Goal: Task Accomplishment & Management: Manage account settings

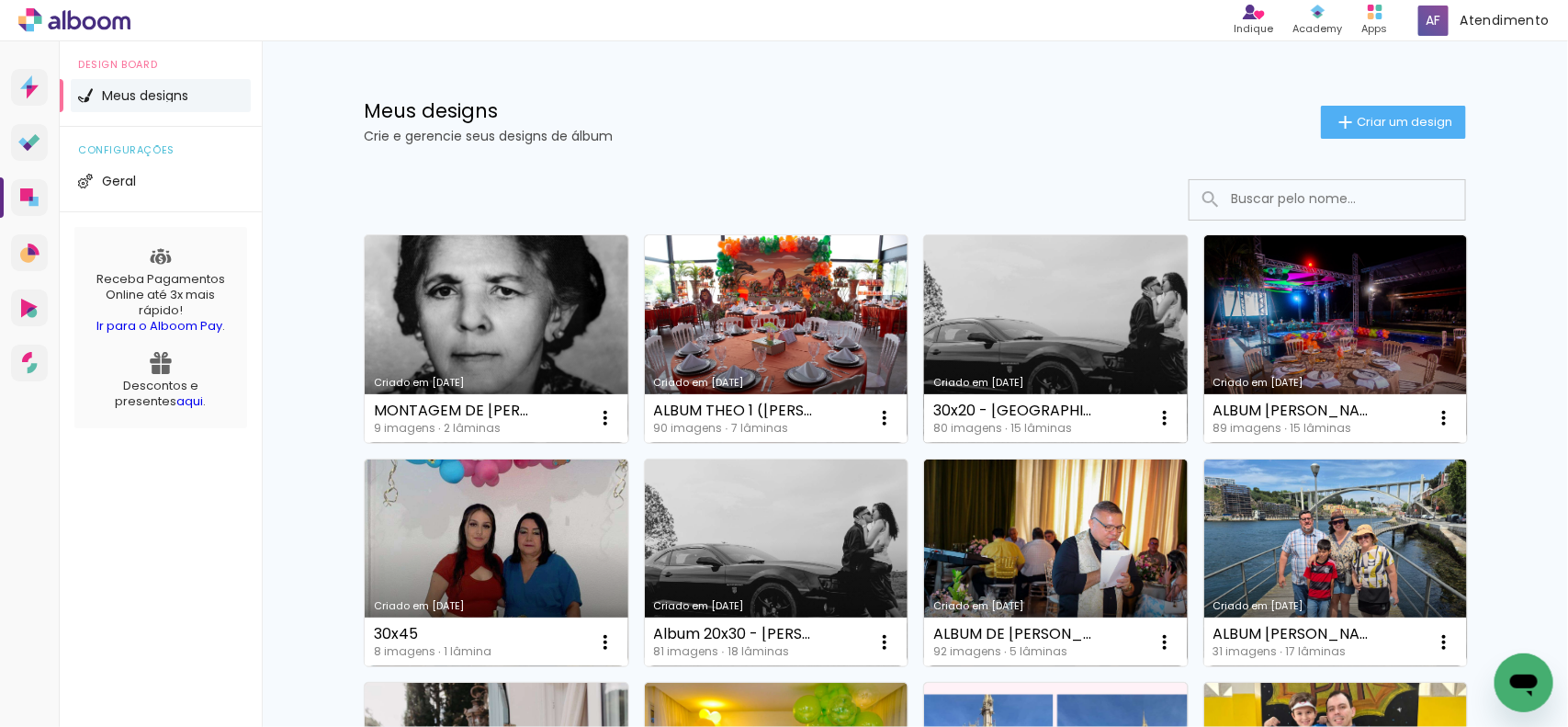
click at [950, 317] on link "Criado em [DATE]" at bounding box center [1056, 339] width 263 height 208
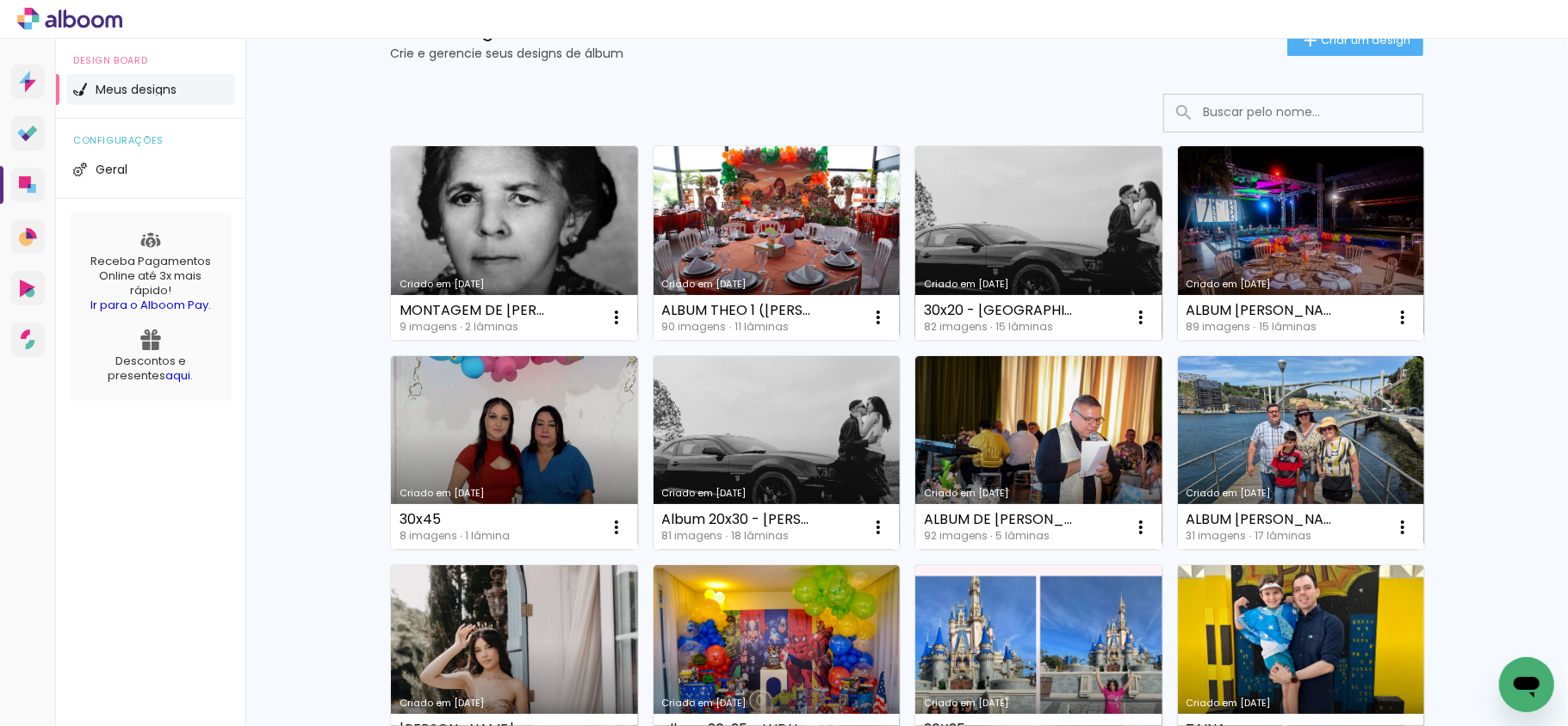
scroll to position [114, 0]
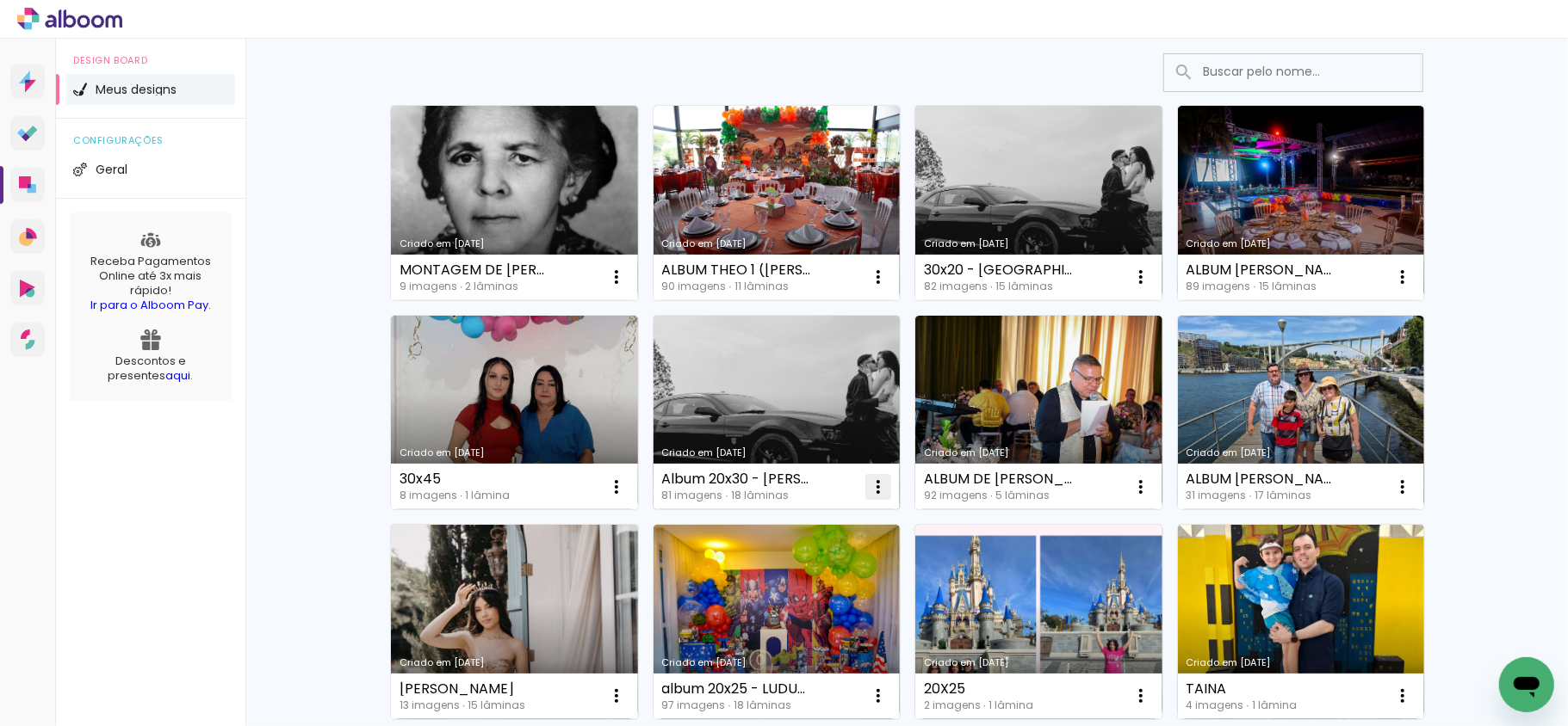
click at [627, 287] on iron-icon at bounding box center [617, 277] width 21 height 21
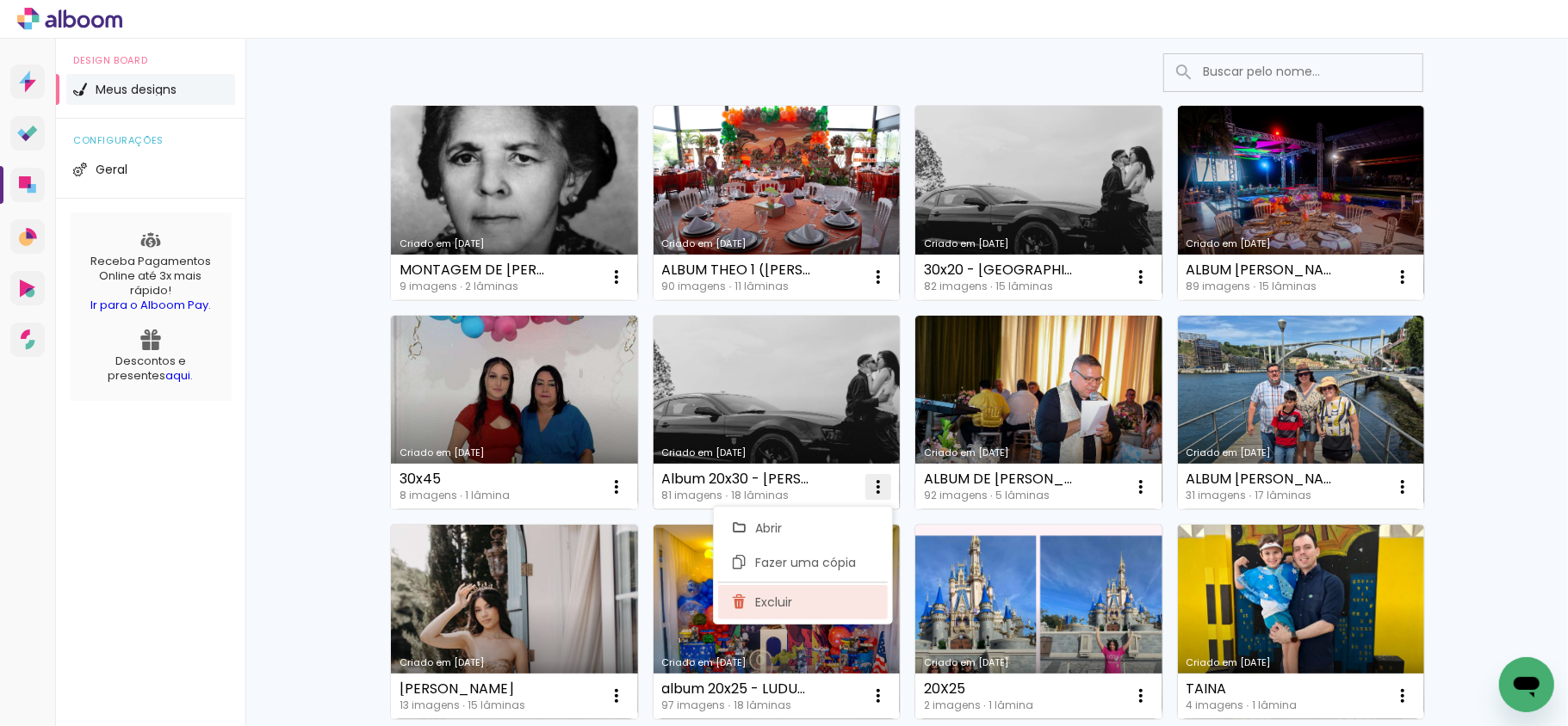
click at [784, 515] on span "Excluir" at bounding box center [774, 602] width 37 height 12
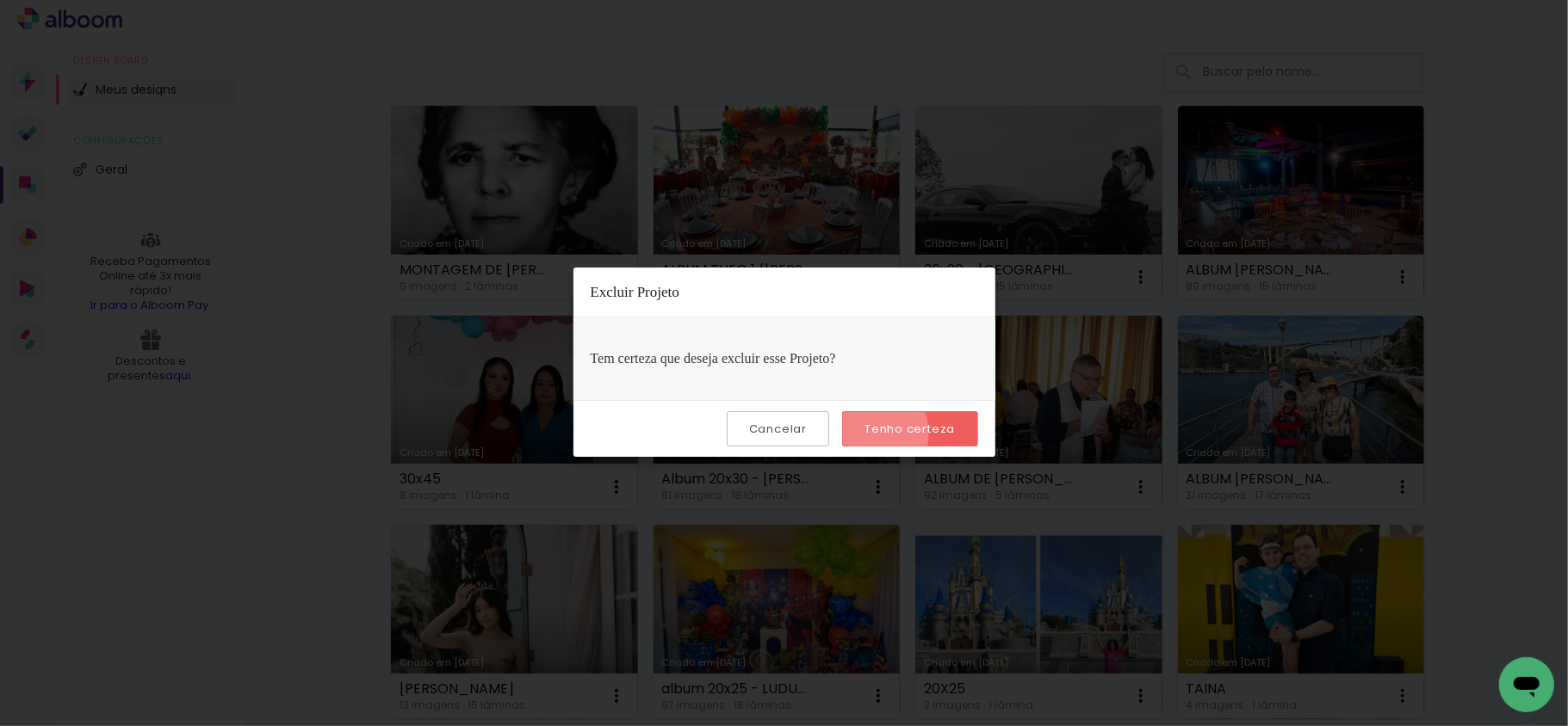
click at [0, 0] on slot "Tenho certeza" at bounding box center [0, 0] width 0 height 0
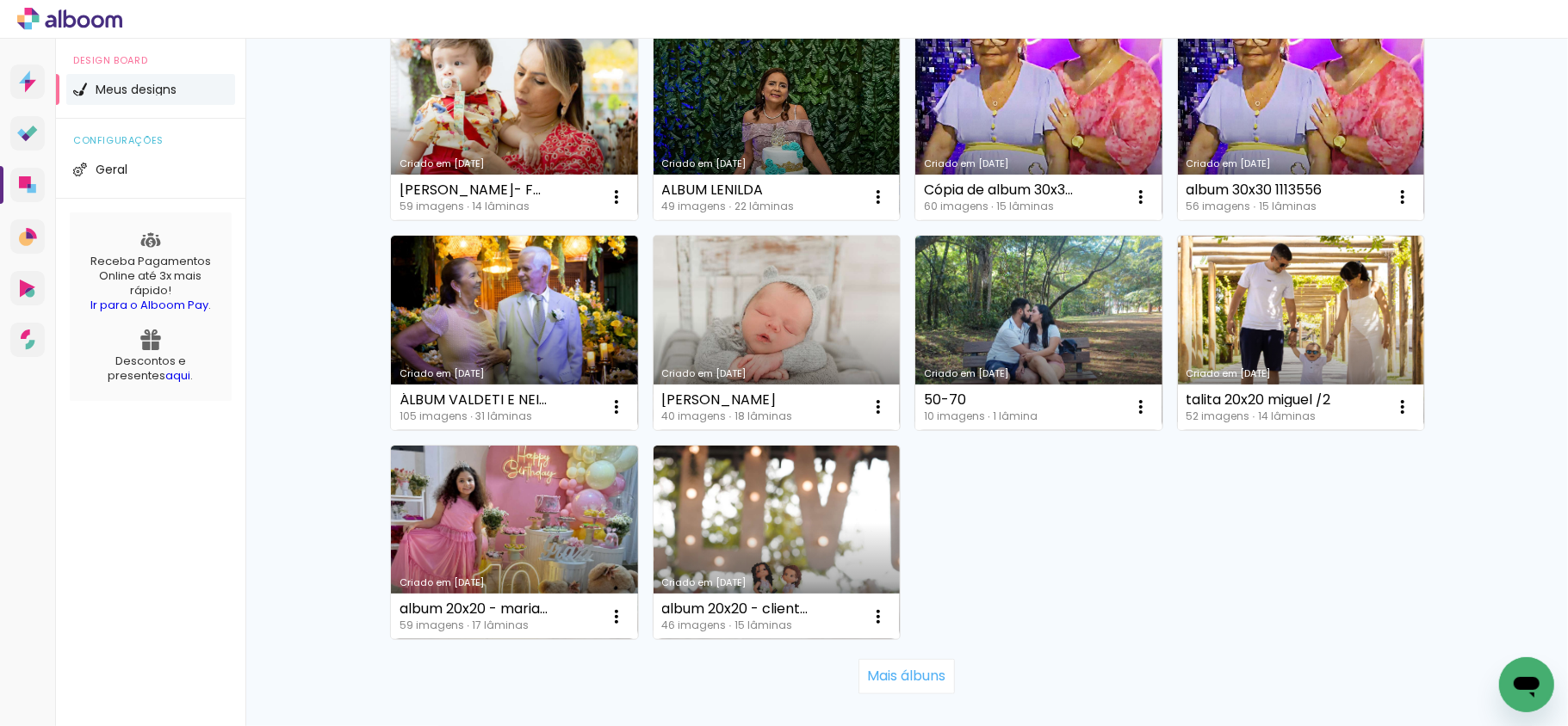
scroll to position [1143, 0]
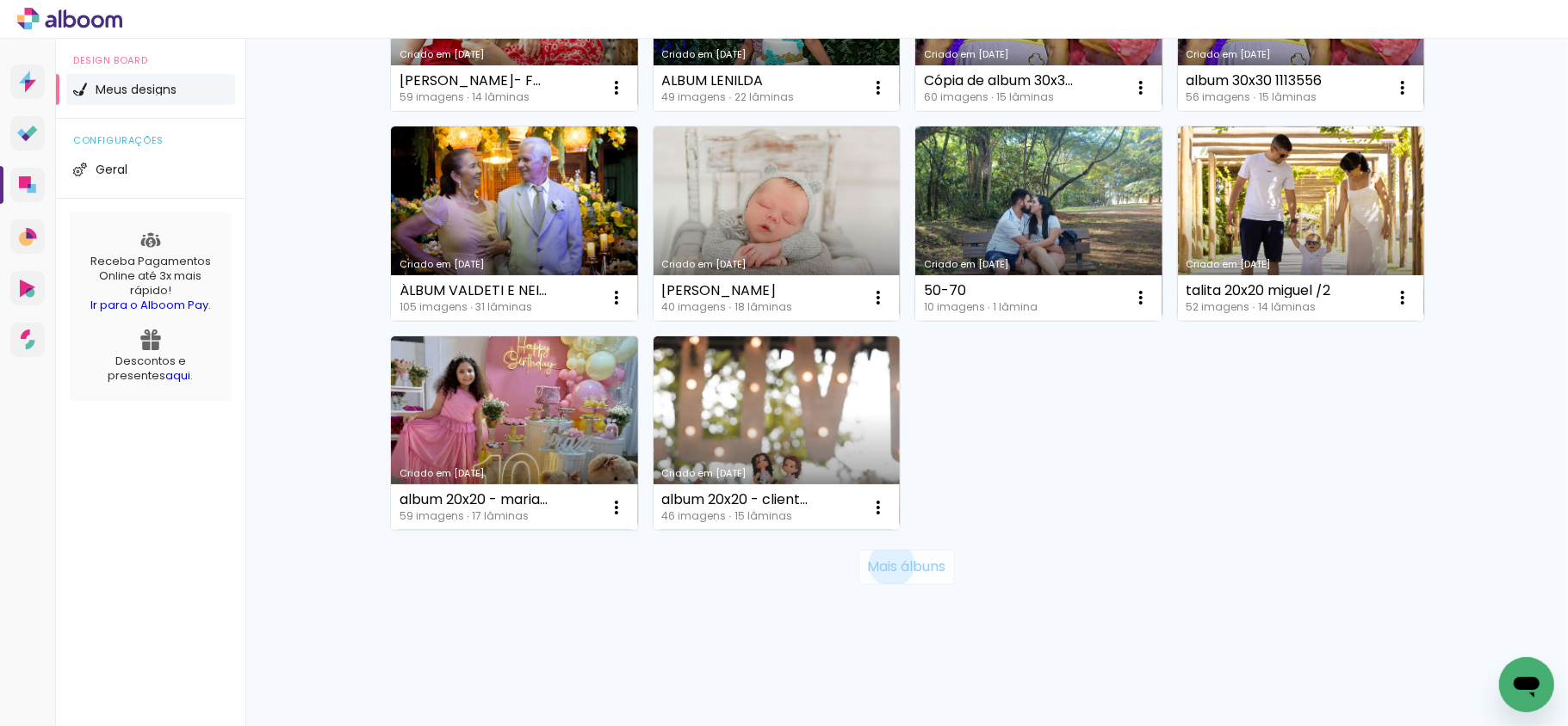
click at [0, 0] on slot "Mais álbuns" at bounding box center [0, 0] width 0 height 0
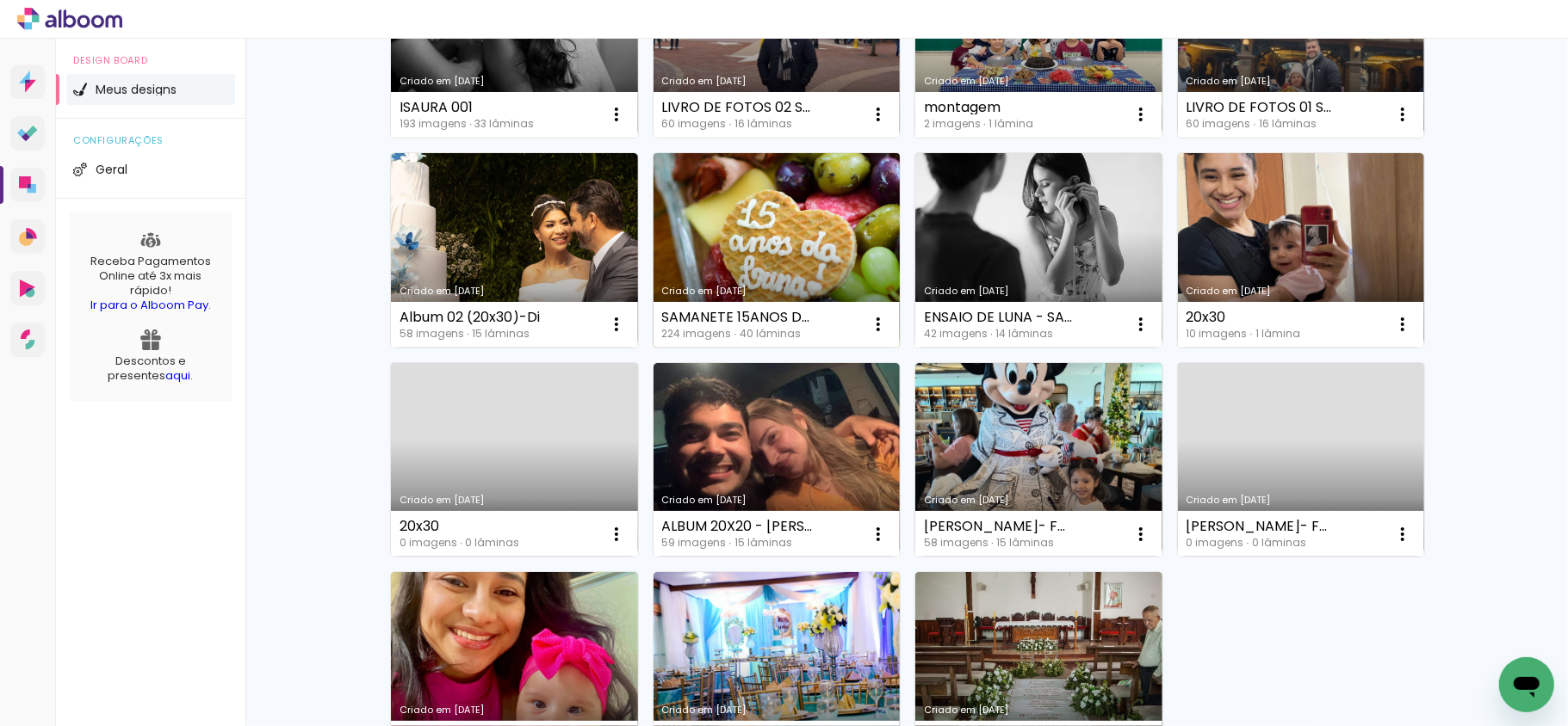
scroll to position [2175, 0]
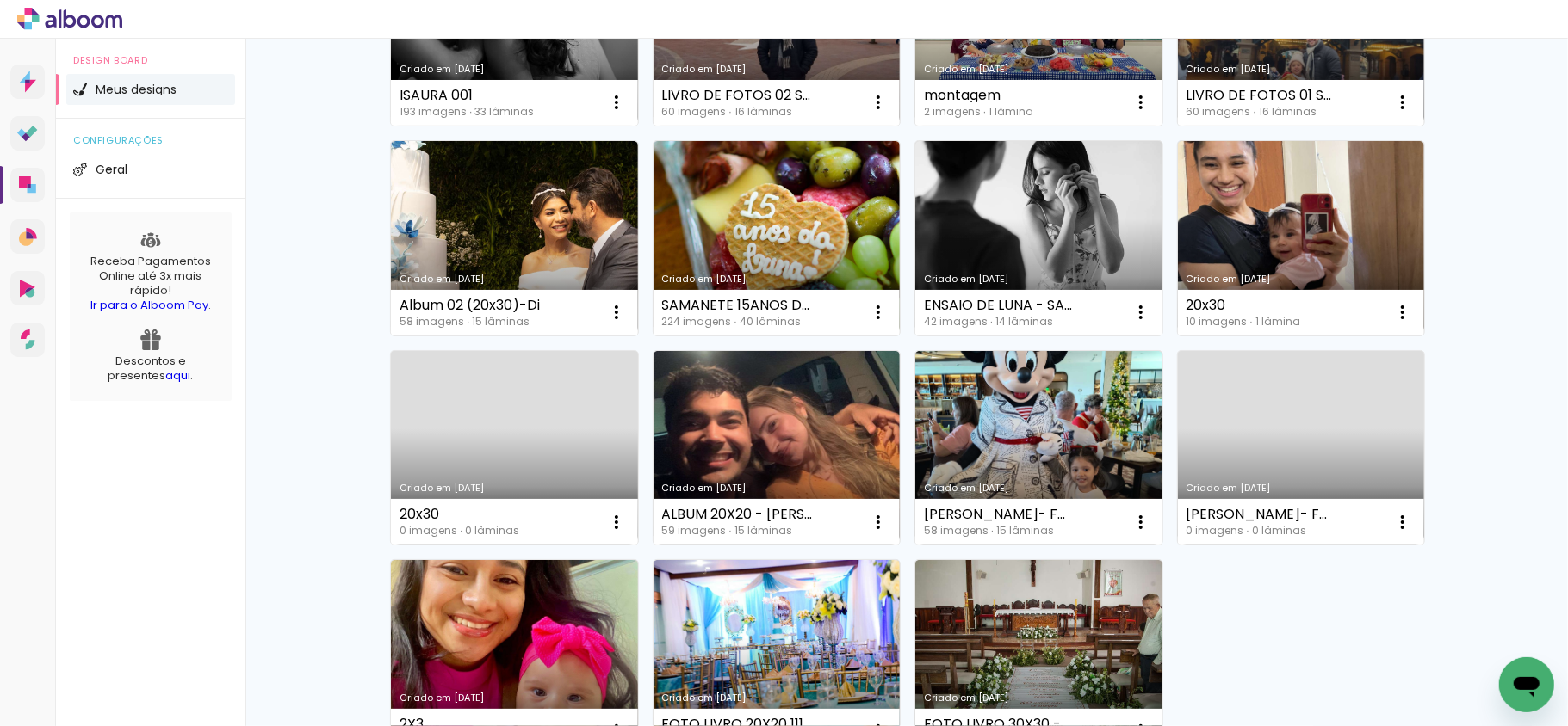
click at [1176, 442] on link "Criado em [DATE]" at bounding box center [1302, 448] width 247 height 195
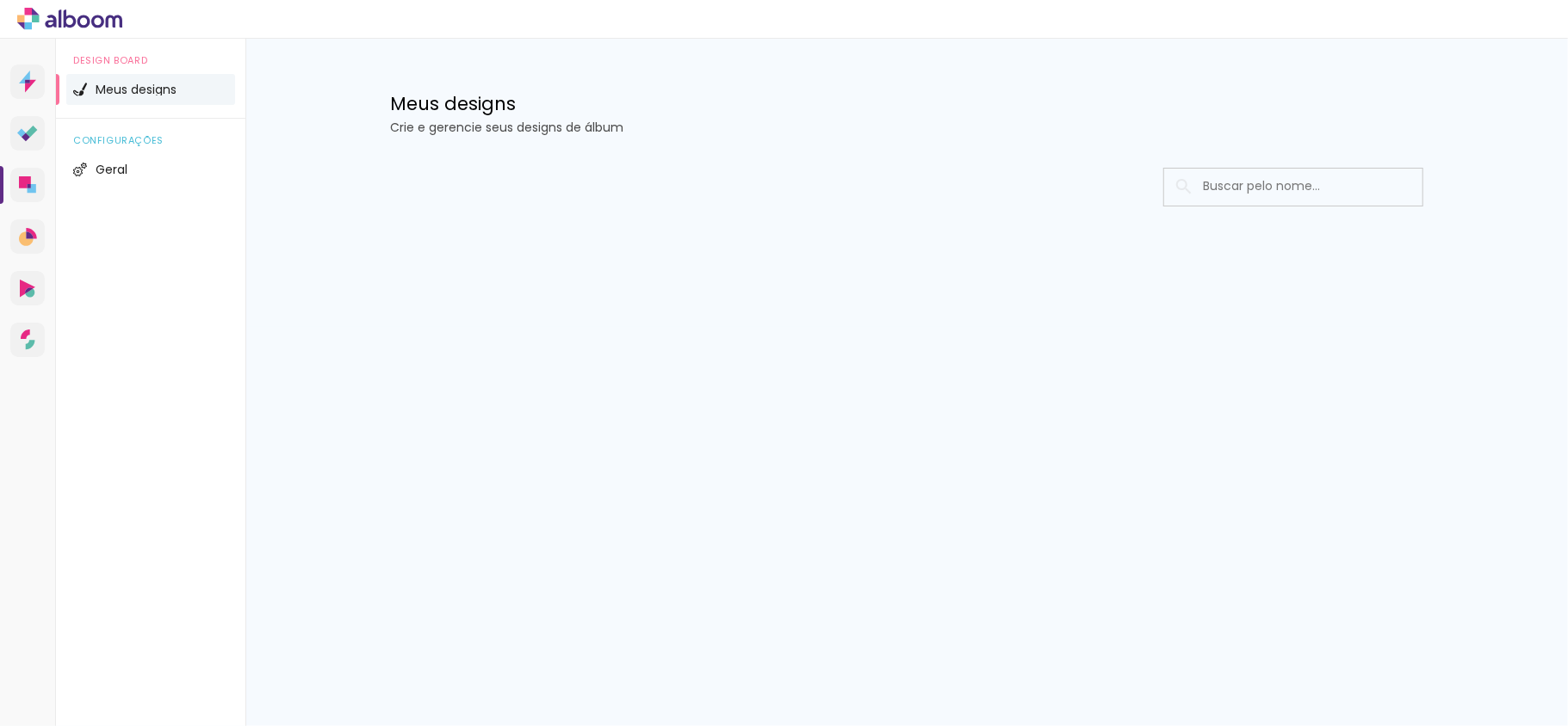
click at [87, 28] on icon at bounding box center [70, 18] width 105 height 22
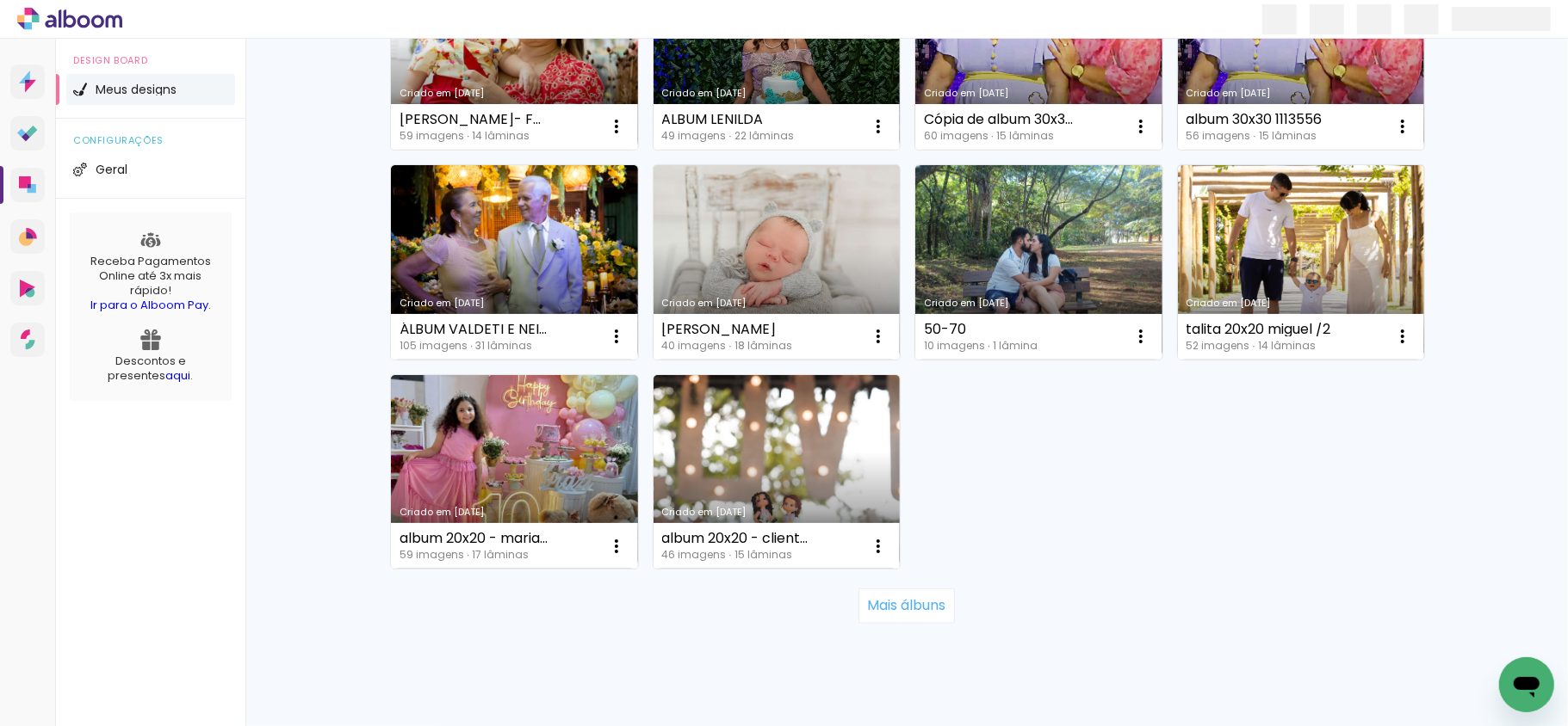
scroll to position [1143, 0]
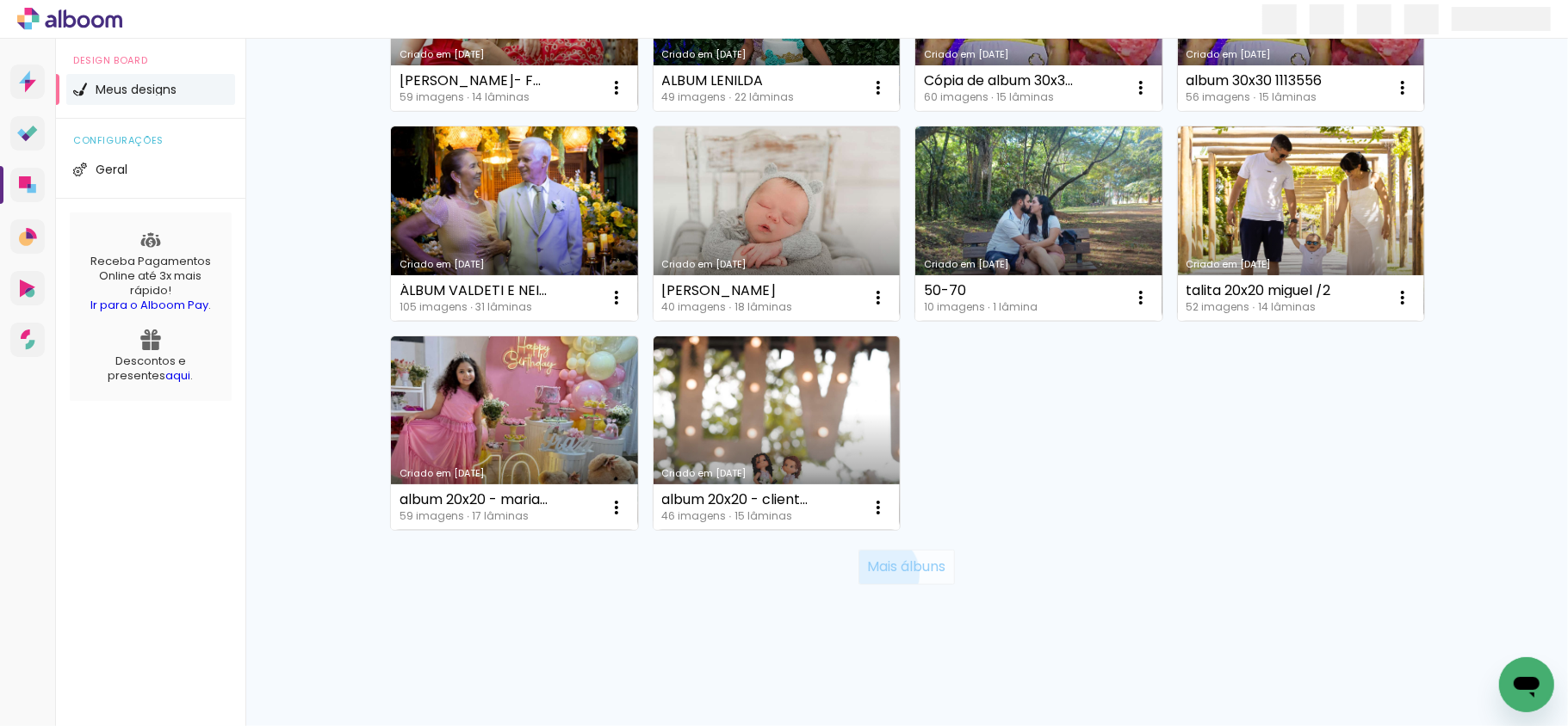
click at [0, 0] on slot "Mais álbuns" at bounding box center [0, 0] width 0 height 0
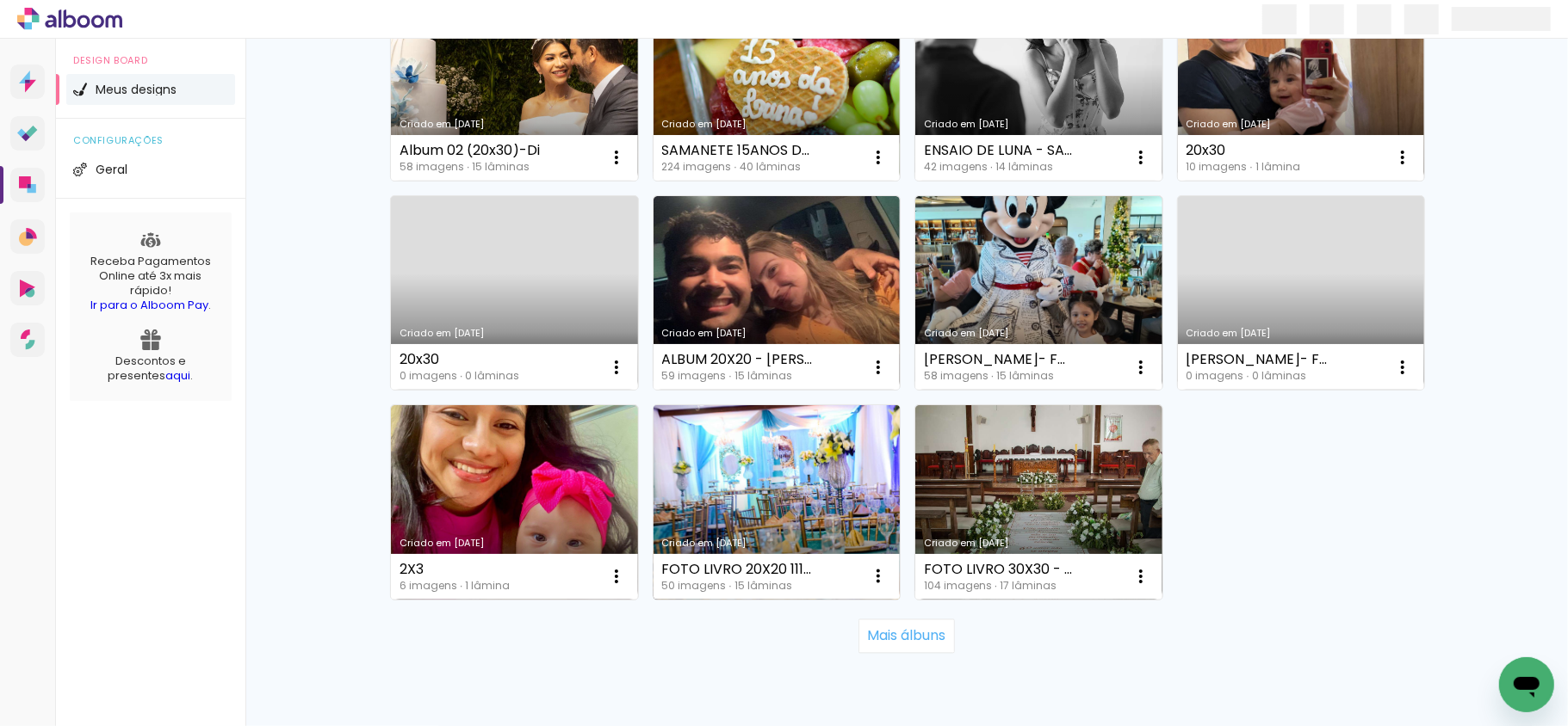
scroll to position [2400, 0]
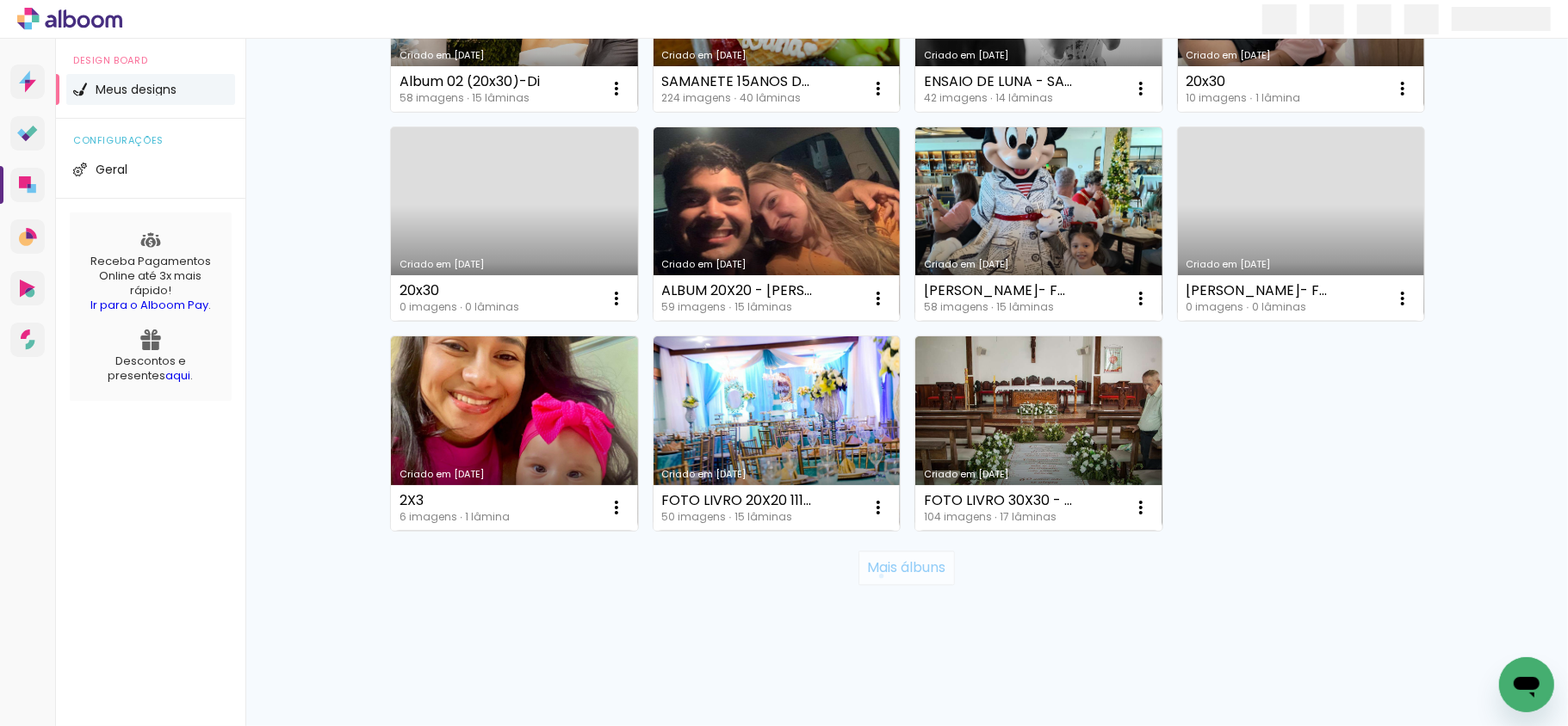
click at [0, 0] on slot "Mais álbuns" at bounding box center [0, 0] width 0 height 0
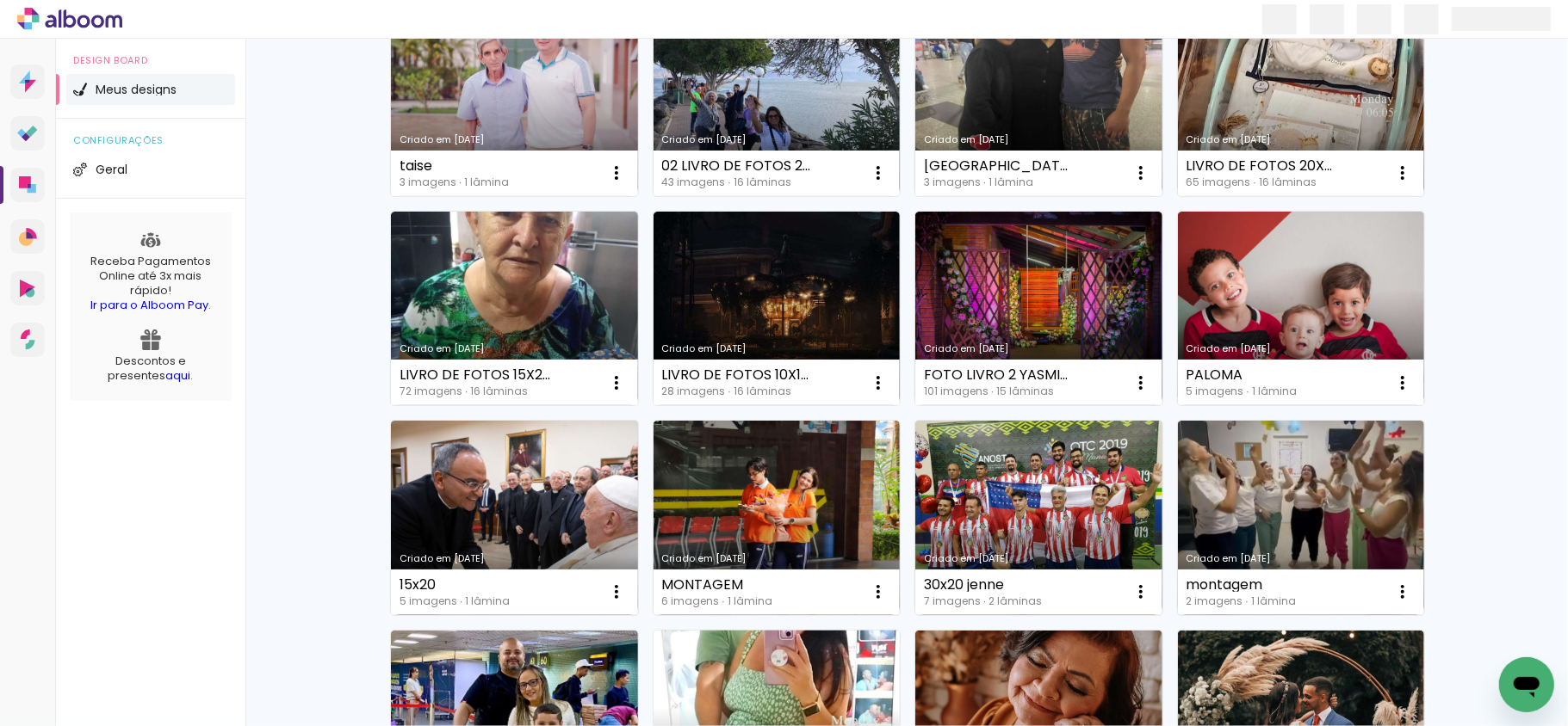
scroll to position [3433, 0]
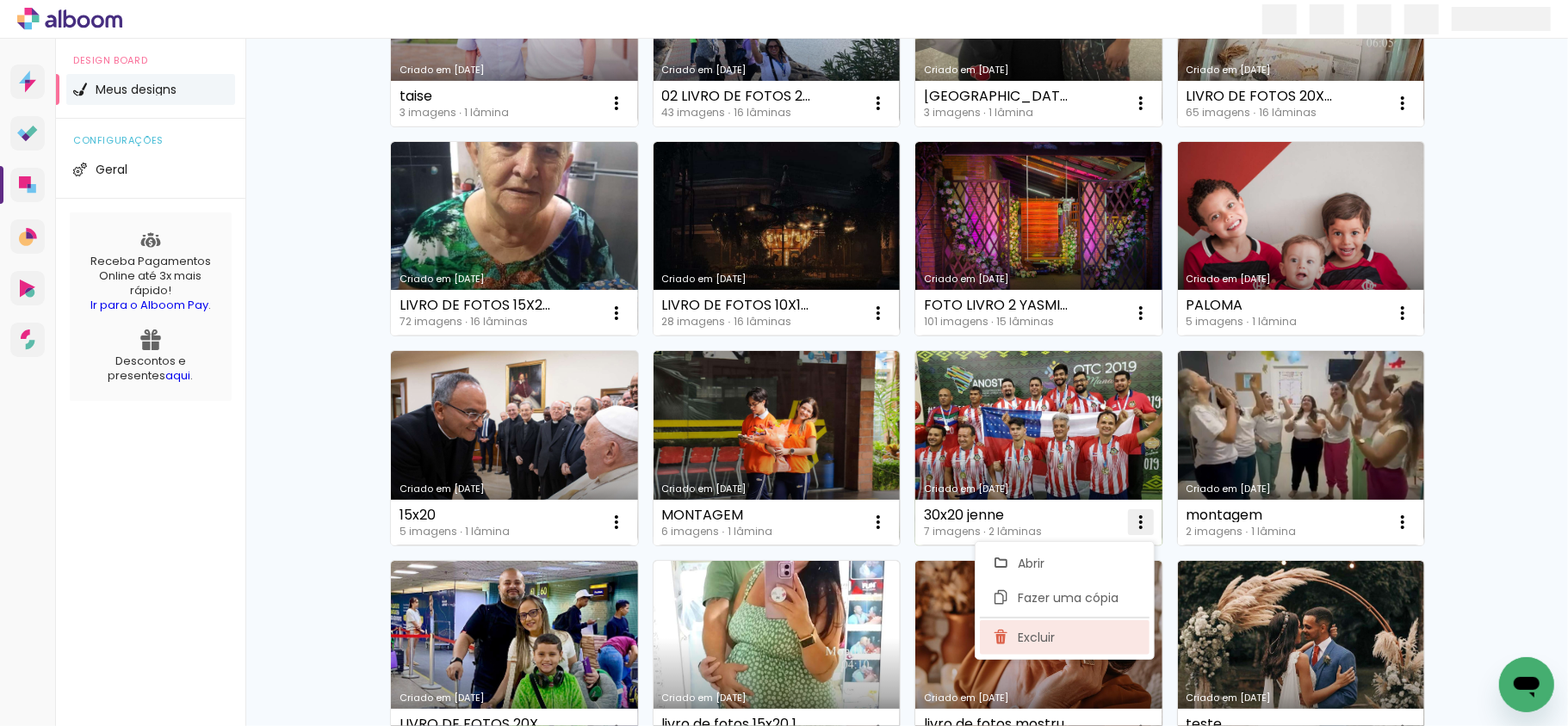
click at [1019, 635] on span "Excluir" at bounding box center [1036, 637] width 37 height 12
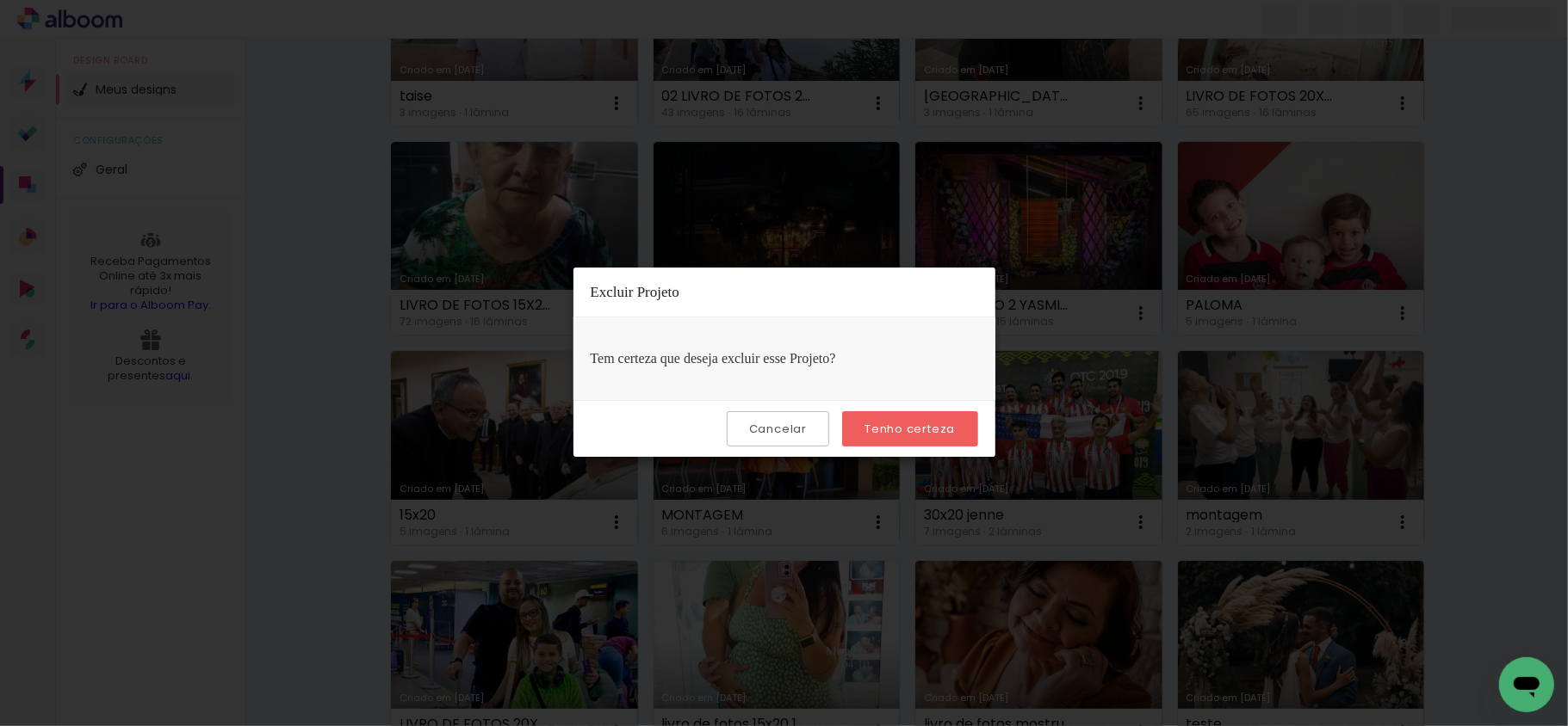
click at [949, 410] on div "Cancelar Tenho certeza" at bounding box center [784, 429] width 422 height 57
click at [921, 420] on paper-button "Tenho certeza" at bounding box center [910, 429] width 135 height 36
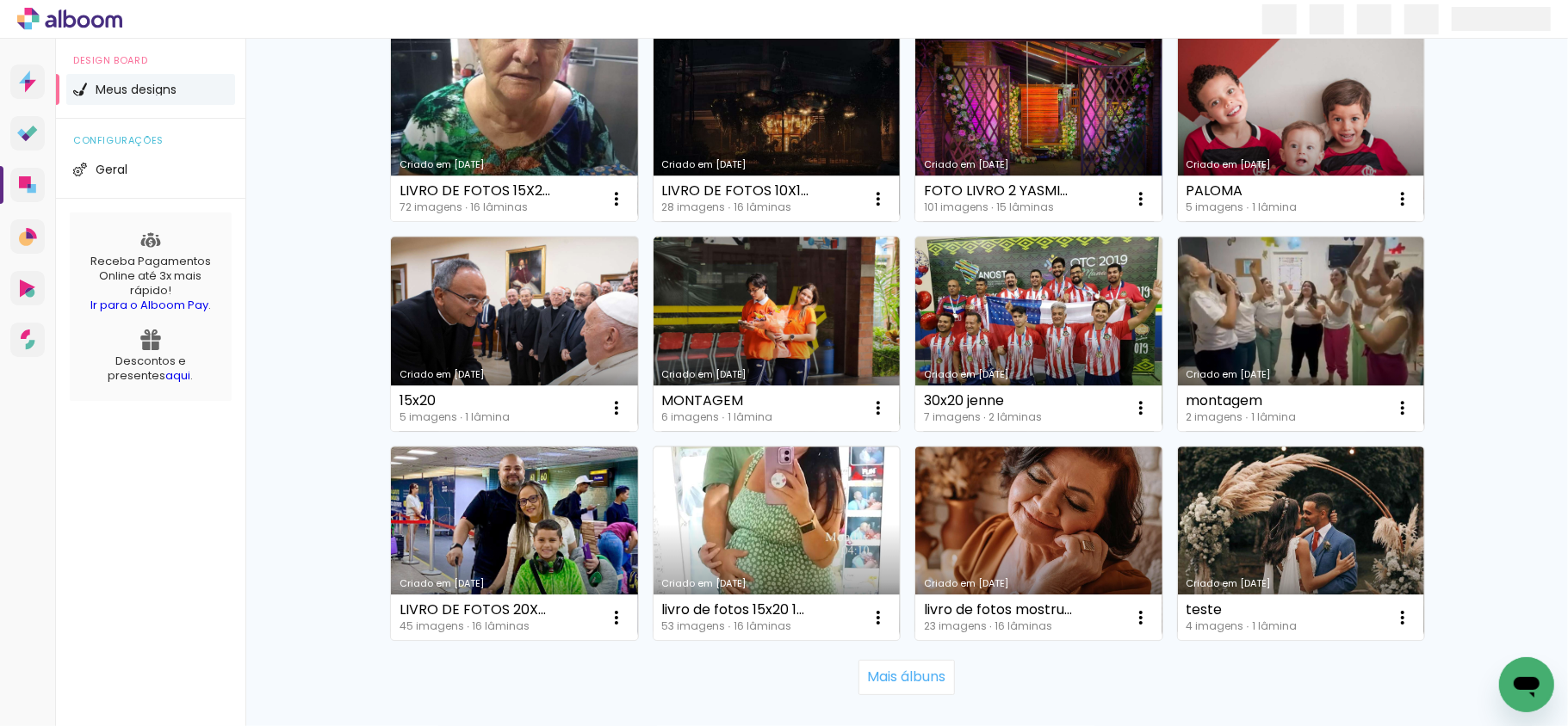
scroll to position [3657, 0]
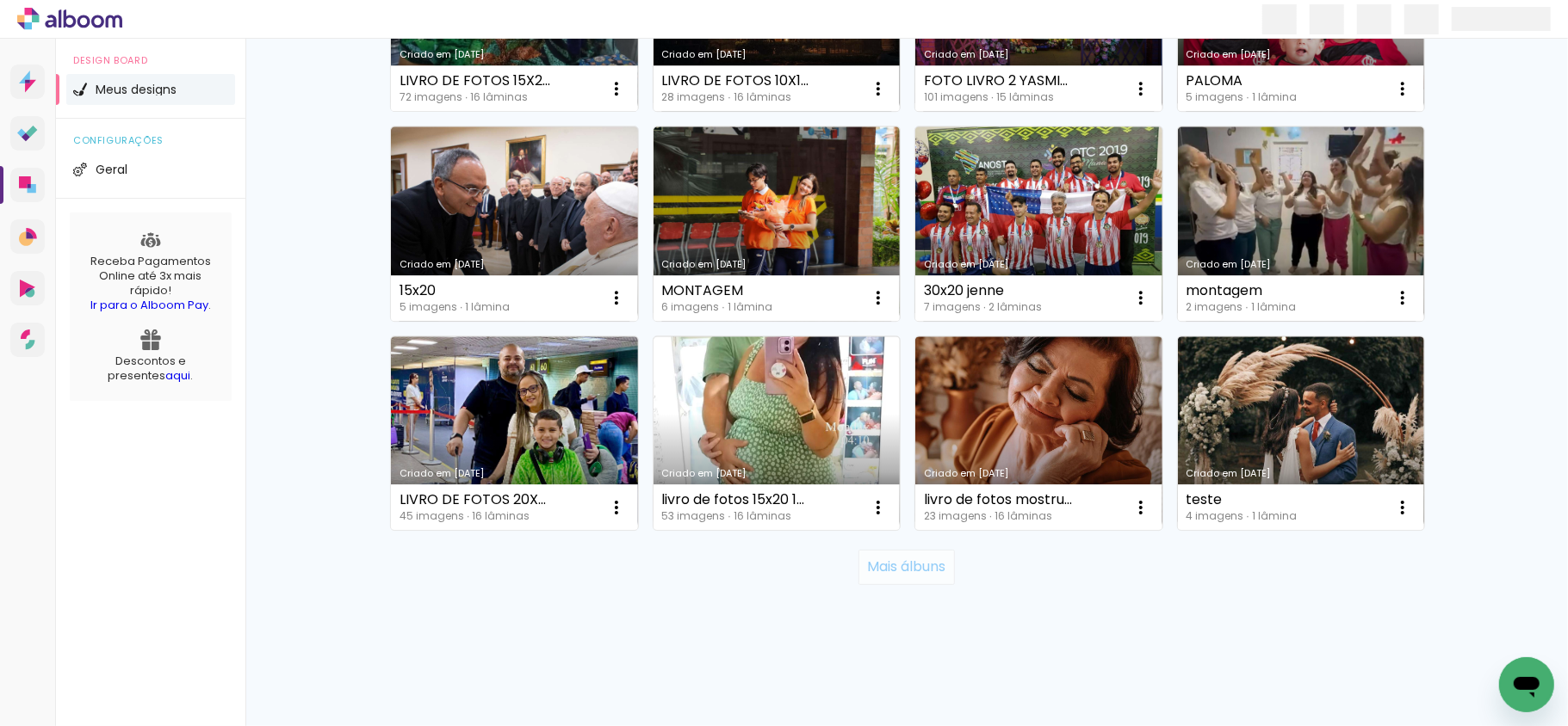
click at [0, 0] on slot "Mais álbuns" at bounding box center [0, 0] width 0 height 0
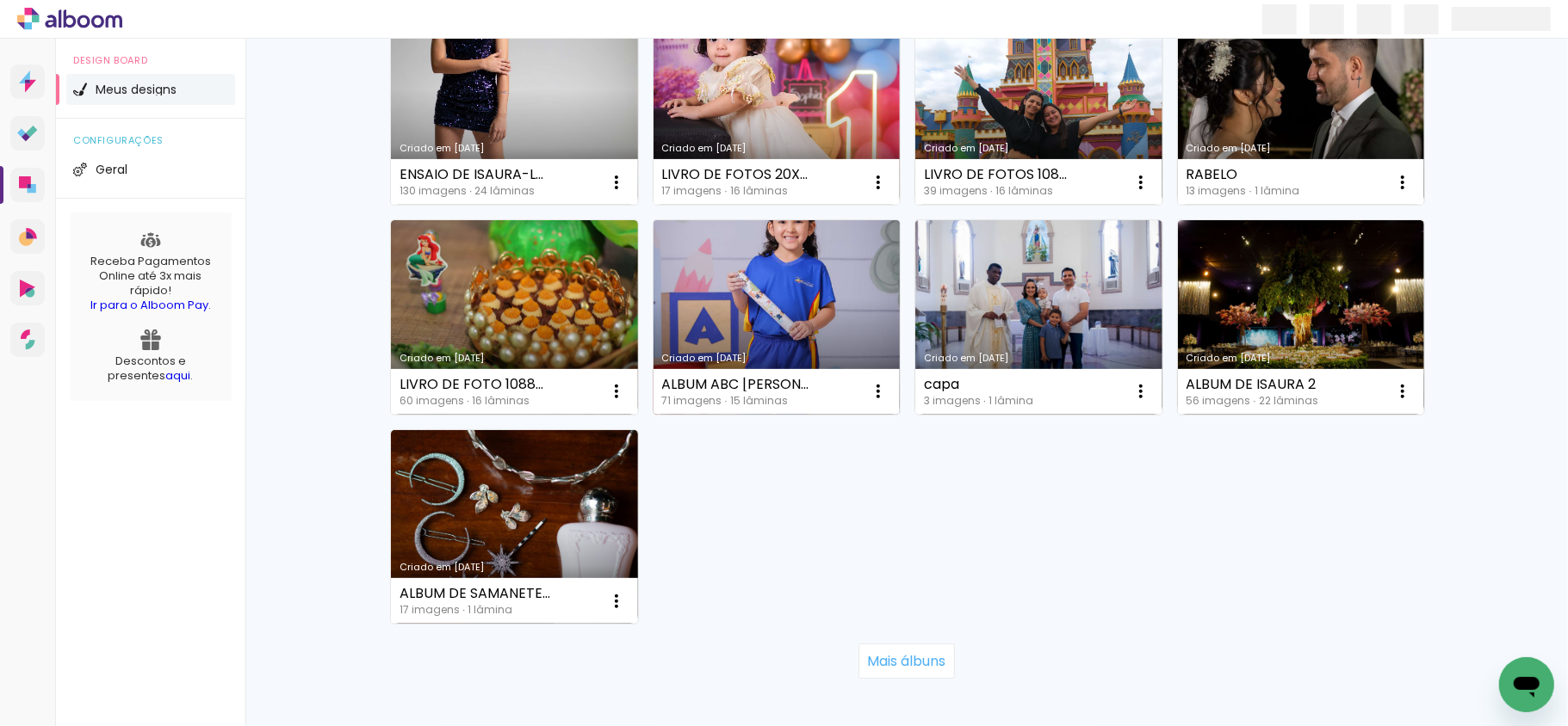
scroll to position [5034, 0]
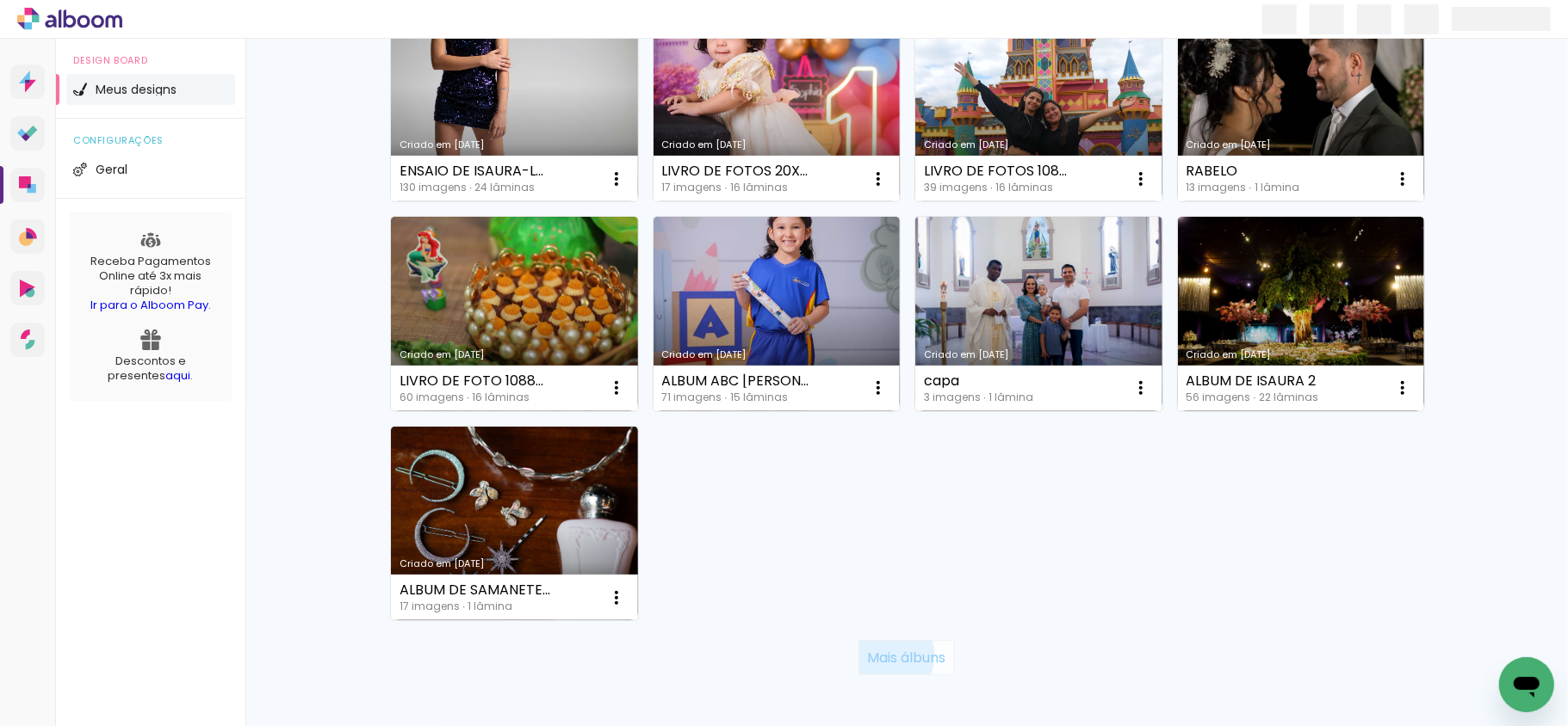
click at [0, 0] on slot "Mais álbuns" at bounding box center [0, 0] width 0 height 0
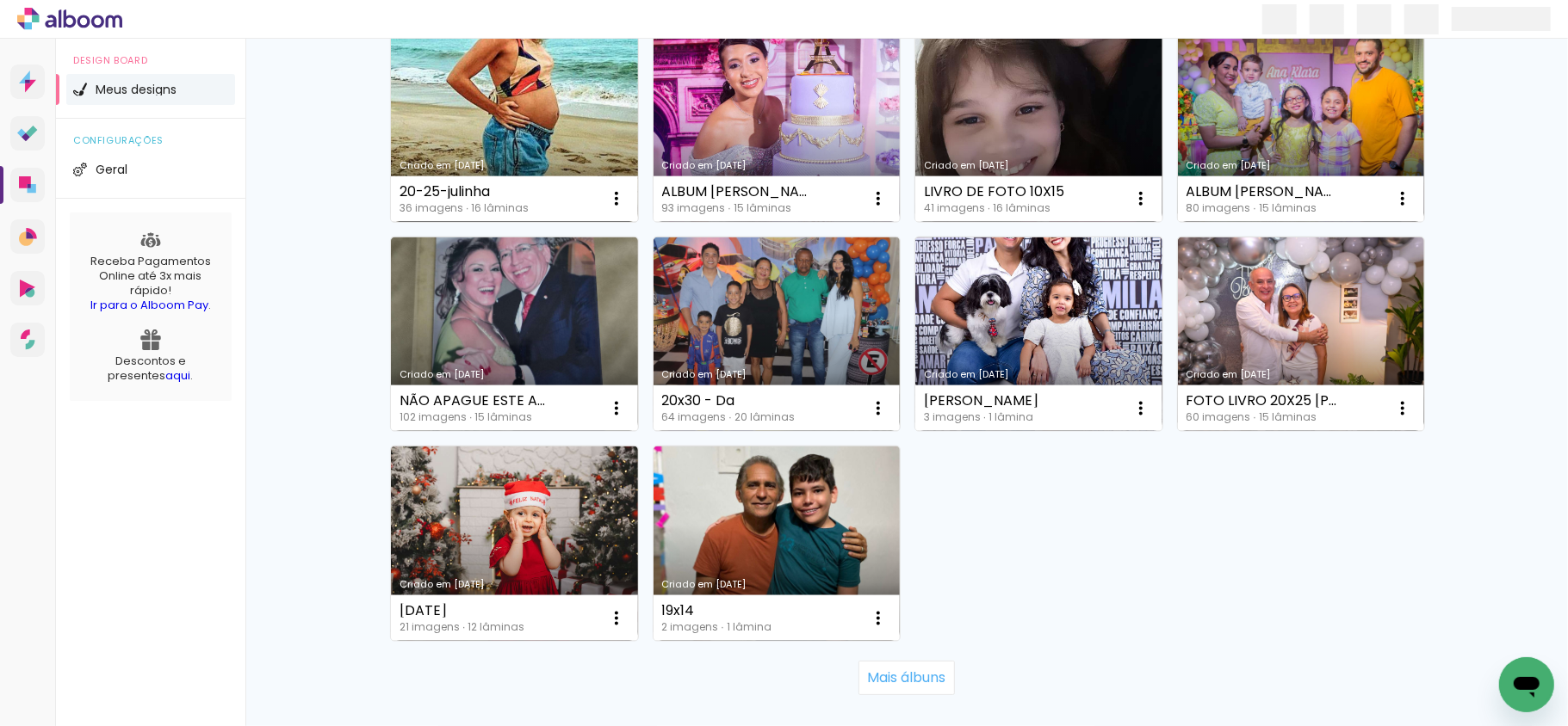
scroll to position [6297, 0]
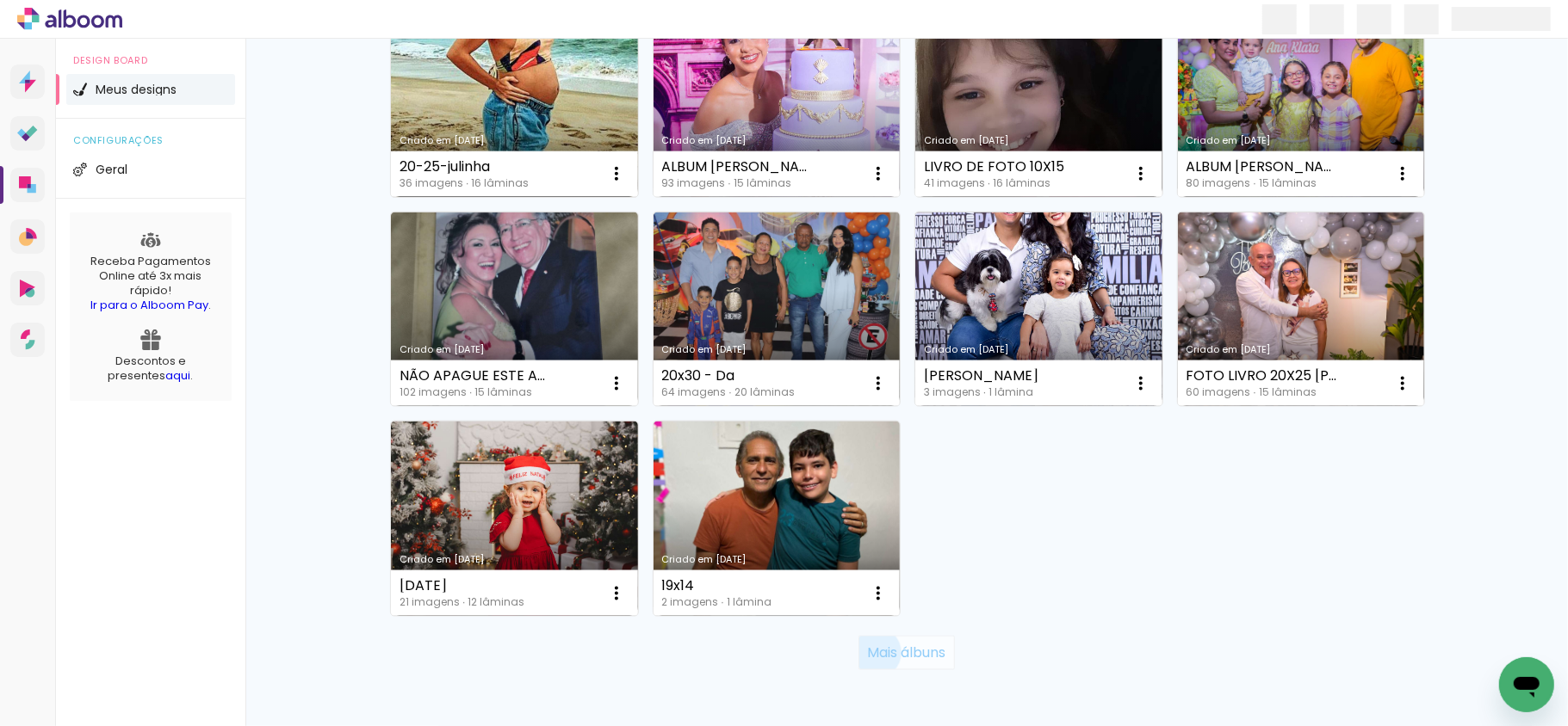
click at [0, 0] on slot "Mais álbuns" at bounding box center [0, 0] width 0 height 0
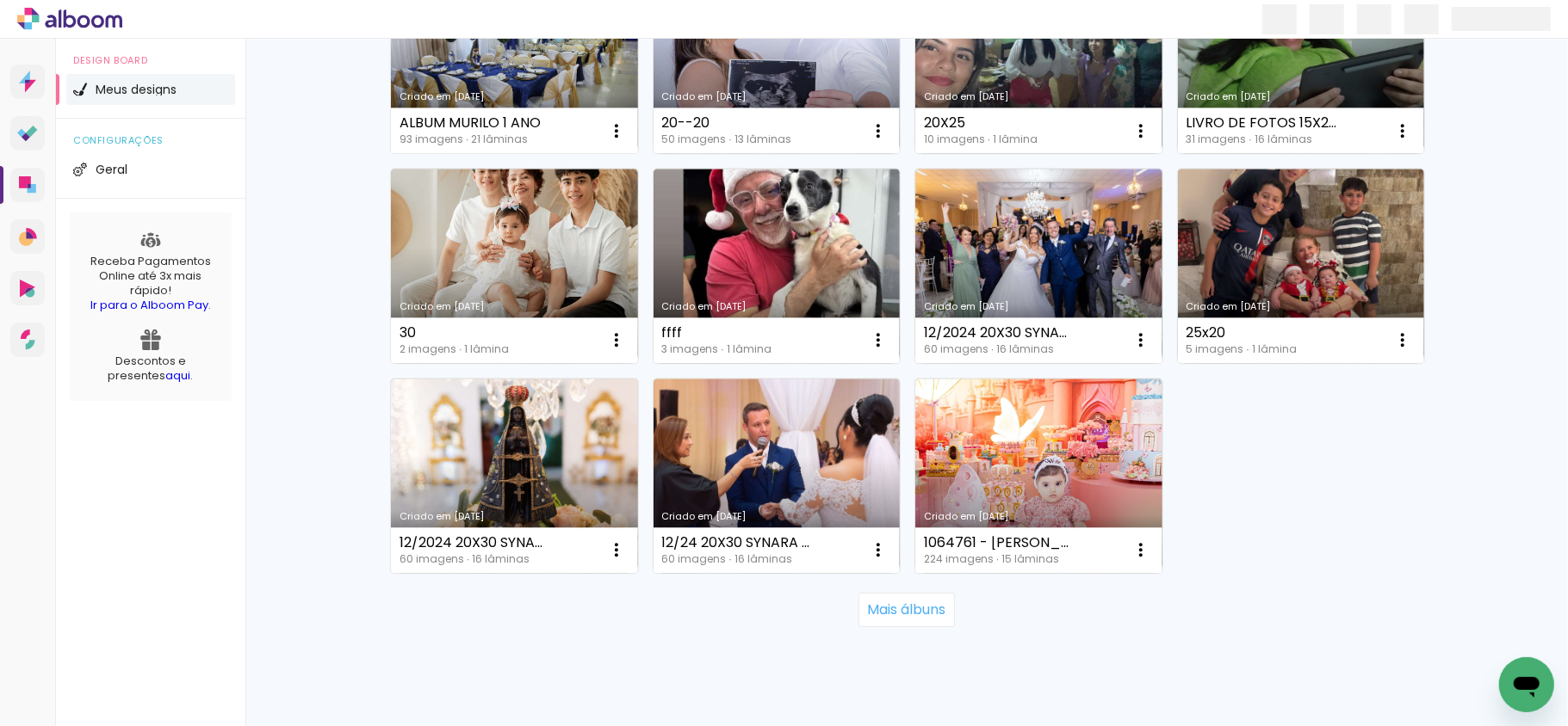
scroll to position [7640, 0]
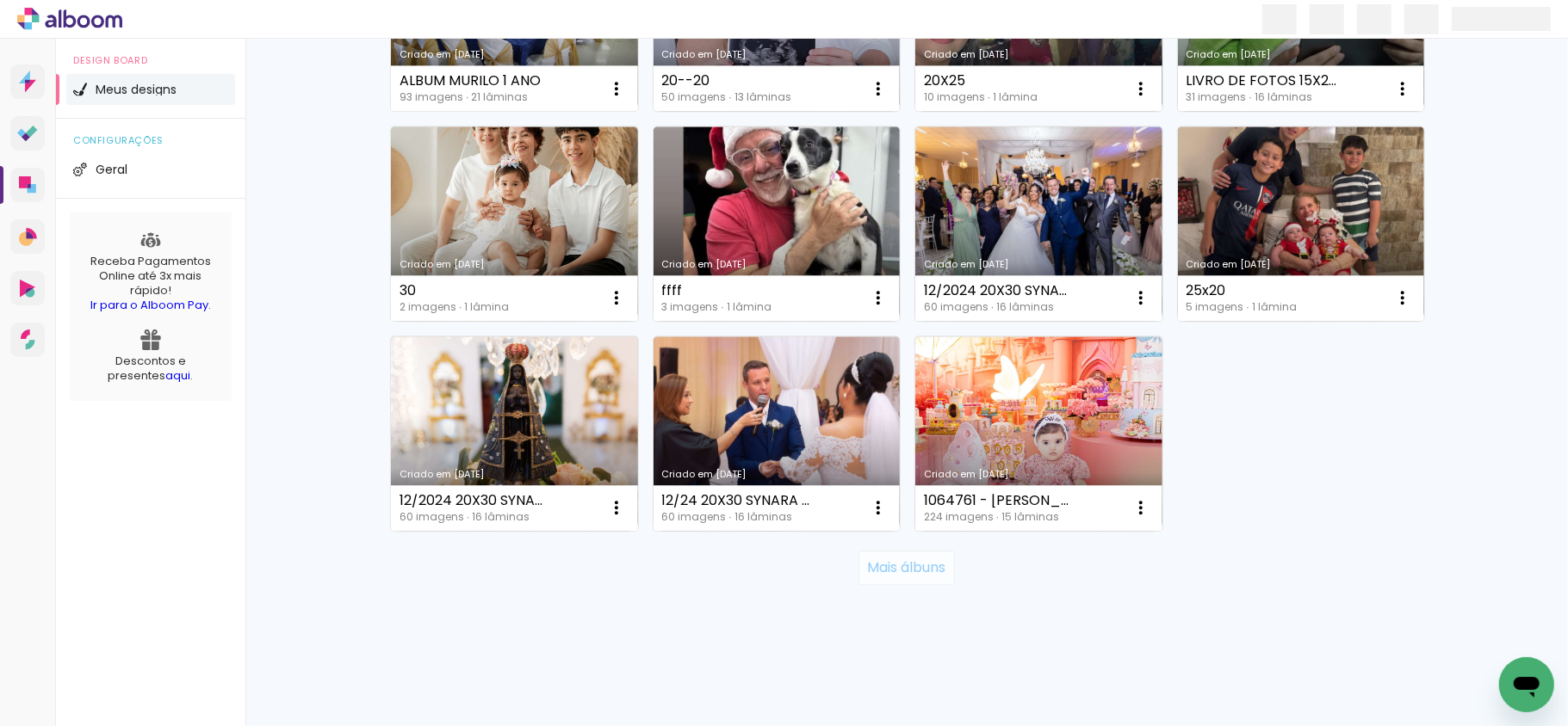
drag, startPoint x: 886, startPoint y: 572, endPoint x: 886, endPoint y: 582, distance: 10.0
click at [886, 582] on paper-button "Mais álbuns" at bounding box center [906, 568] width 95 height 35
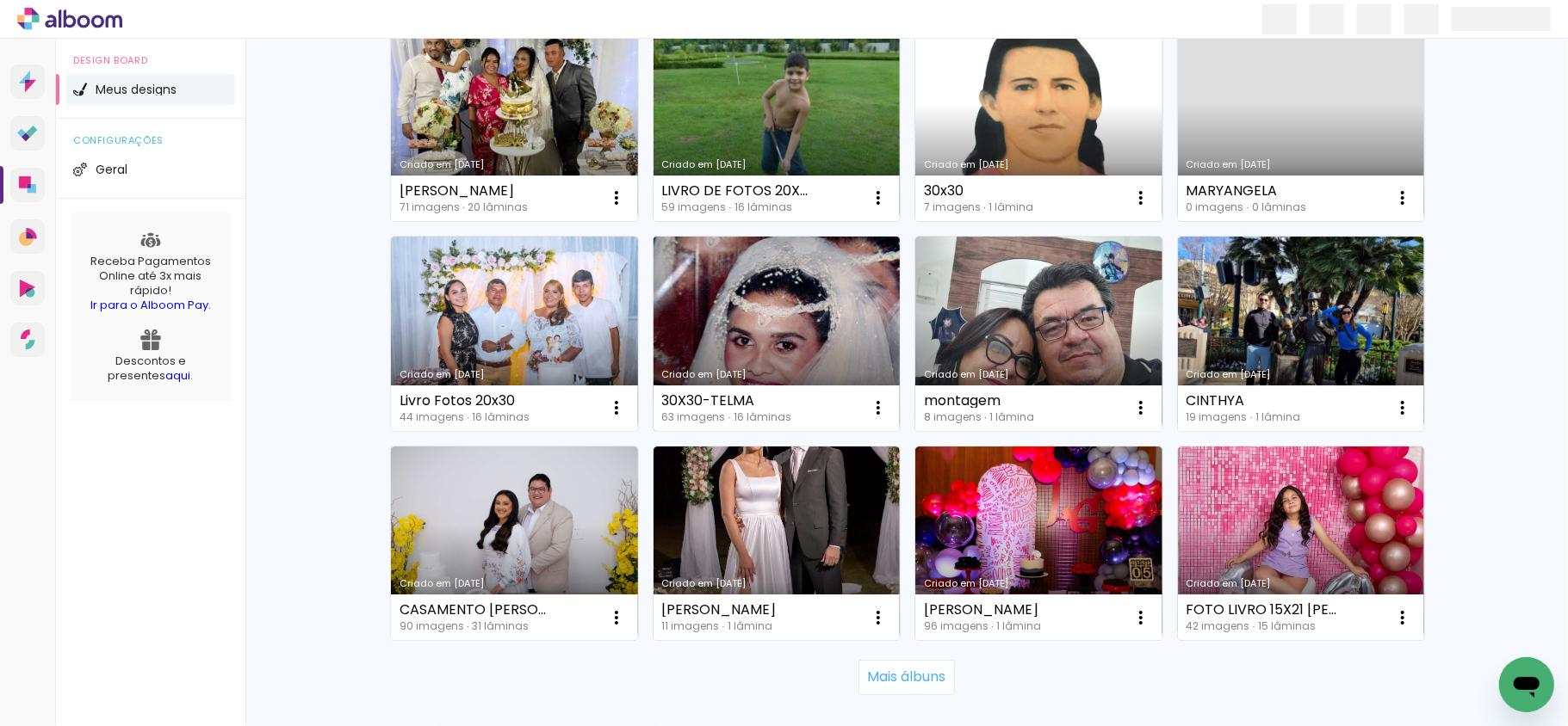
scroll to position [8899, 0]
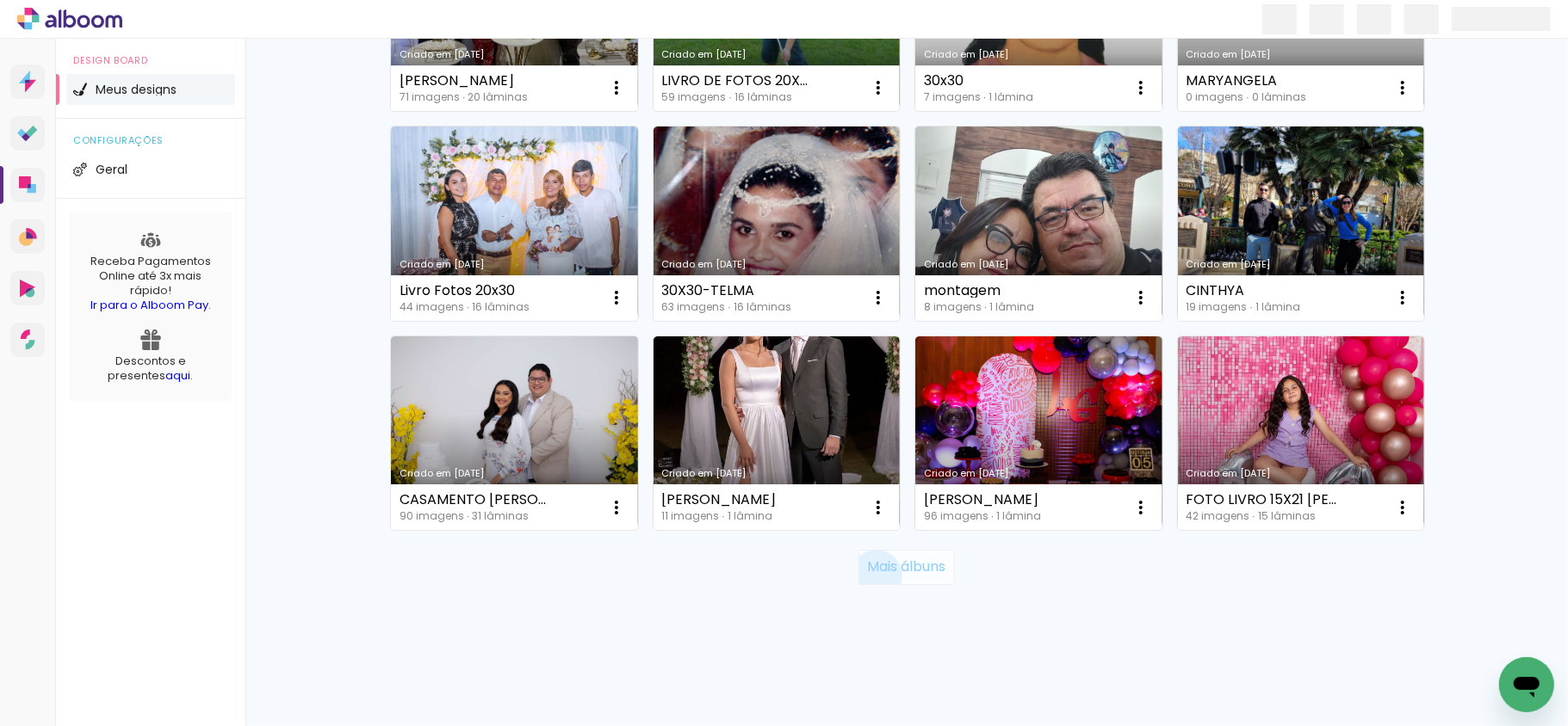
click at [866, 576] on paper-button "Mais álbuns" at bounding box center [906, 567] width 95 height 35
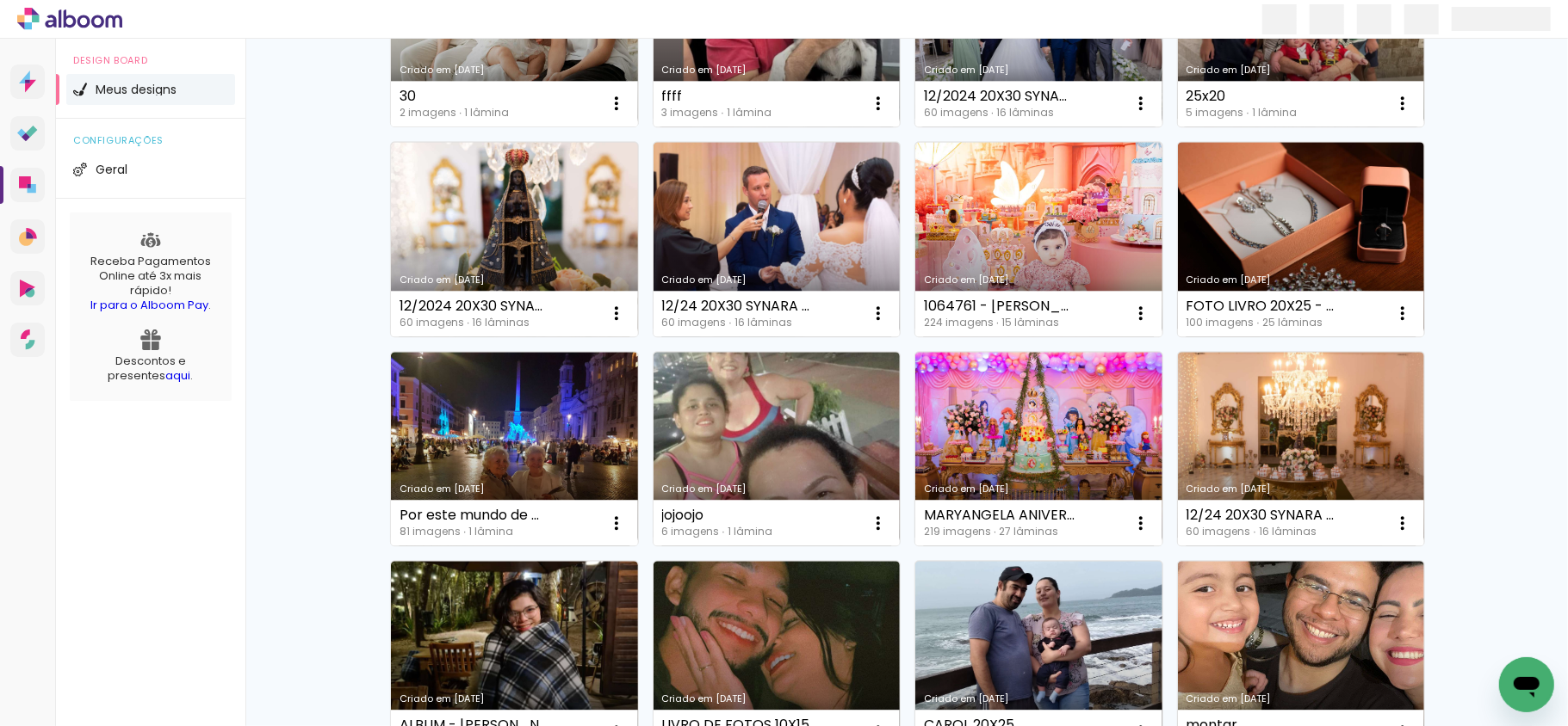
scroll to position [0, 0]
